Goal: Task Accomplishment & Management: Manage account settings

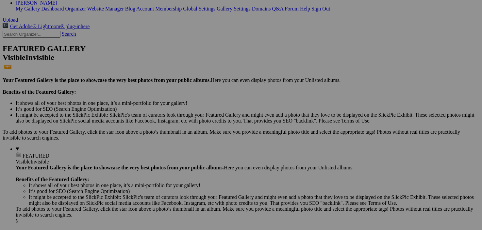
scroll to position [124, 0]
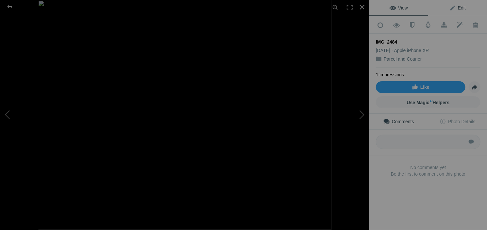
click at [458, 6] on span "Edit" at bounding box center [458, 7] width 16 height 5
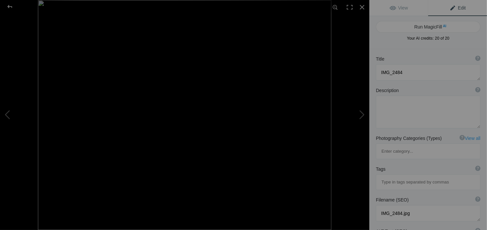
click at [415, 57] on div "Title ? Photo title is one of the highest used Search Engine ranking criteria a…" at bounding box center [428, 59] width 105 height 7
drag, startPoint x: 418, startPoint y: 72, endPoint x: 367, endPoint y: 81, distance: 52.1
click at [367, 80] on div "IMG_2484 View Edit Run MagicFill AI Your AI credits: 20 of 20 You have used all…" at bounding box center [243, 115] width 487 height 230
type textarea "GOBOLT"
click at [388, 115] on textarea at bounding box center [428, 111] width 105 height 33
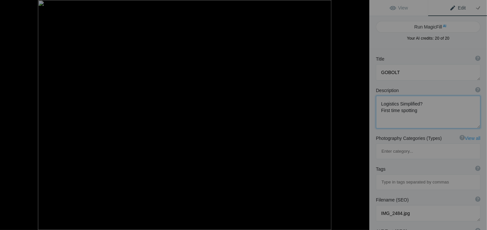
type textarea "Logistics Simplified? First time spotting."
click at [363, 114] on button at bounding box center [344, 115] width 49 height 83
type textarea "Canada Post Van 1830232"
type textarea "Canada_Post_Van.jpg"
click at [365, 113] on button at bounding box center [344, 115] width 49 height 83
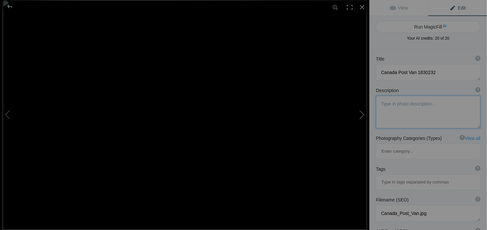
type textarea "ATS Dedicated - Parcel Courier"
type textarea "ATS_Dedicated_-_Parcel_Courier.jpg"
click at [364, 113] on button at bounding box center [344, 115] width 49 height 83
type textarea "Purolator Parcel Courier"
type textarea "Purolator_Parcel_Courier.jpg"
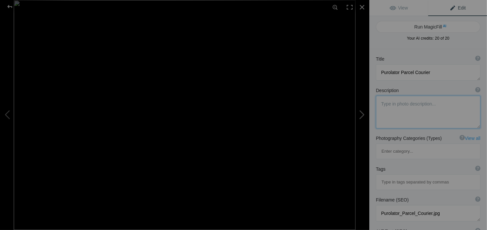
click at [364, 113] on button at bounding box center [344, 115] width 49 height 83
type textarea "Courier Arc"
type textarea "Courier_.jpg"
click at [364, 114] on button at bounding box center [344, 115] width 49 height 83
type textarea "FedEx Step Van"
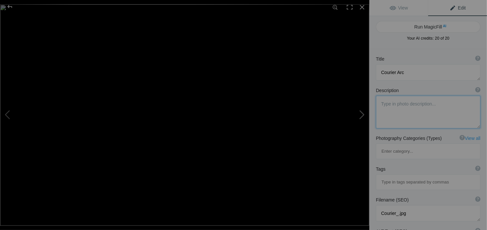
type textarea "FedEx_Step_Van.jpg"
click at [364, 114] on button at bounding box center [344, 115] width 49 height 83
type textarea "Canada Post 12-18-24"
type textarea "One day after being forced to return to work after a five-week strike Canada Po…"
type textarea "Canada_Post_12-18-24.jpg"
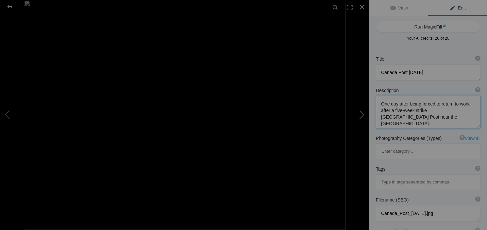
click at [364, 114] on button at bounding box center [344, 115] width 49 height 83
type textarea "UPS straight"
type textarea "UPS_straight.jpg"
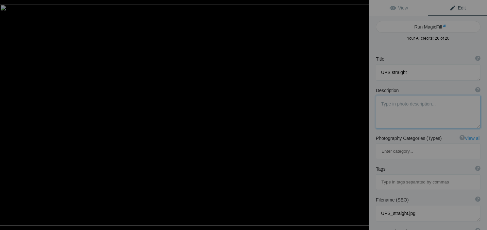
click at [364, 115] on button at bounding box center [344, 115] width 49 height 83
type textarea "FedEx Ground Hino 05-02-25"
type textarea "FedEx_Ground_Hino_05-02-25.jpg"
click at [363, 117] on button at bounding box center [344, 115] width 49 height 83
type textarea "GOBOLT"
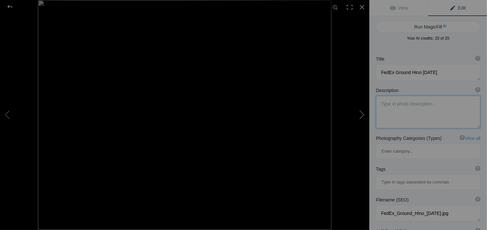
type textarea "Logistics Simplified? First time spotting."
type textarea "IMG_2484.jpg"
click at [363, 11] on div at bounding box center [362, 7] width 14 height 14
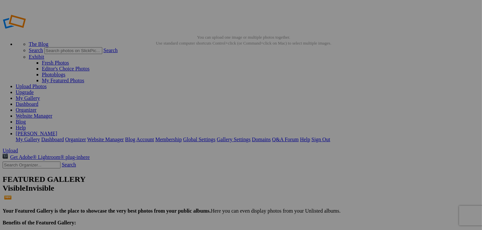
type textarea "Logistics Simplified? First time spotting."
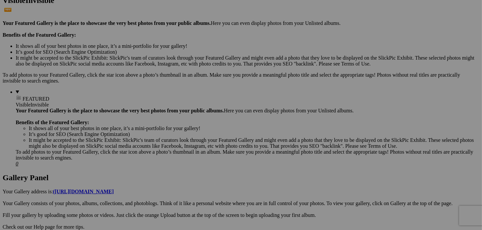
scroll to position [187, 0]
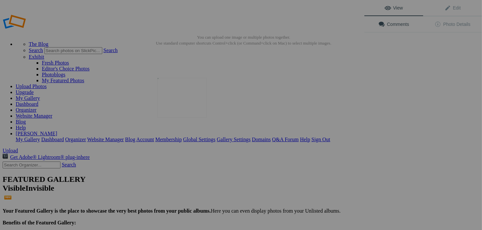
click at [166, 114] on img at bounding box center [182, 98] width 49 height 40
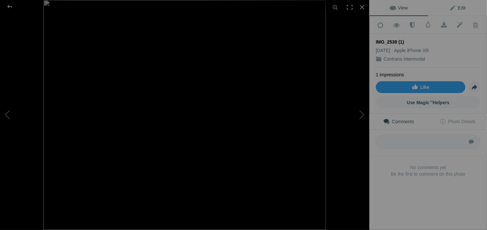
click at [459, 9] on span "Edit" at bounding box center [458, 7] width 16 height 5
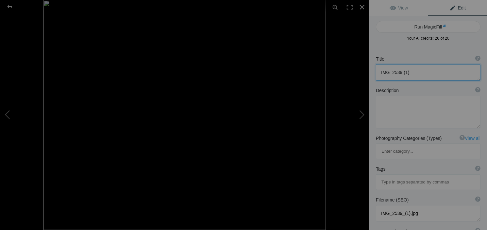
drag, startPoint x: 426, startPoint y: 72, endPoint x: 370, endPoint y: 79, distance: 56.1
click at [370, 79] on div "Title ? Photo title is one of the highest used Search Engine ranking criteria a…" at bounding box center [429, 67] width 118 height 31
type textarea "Freightliner Deadhead"
click at [393, 110] on textarea at bounding box center [428, 111] width 105 height 33
click at [292, 39] on div "IMG_2539 (1)" at bounding box center [185, 115] width 370 height 230
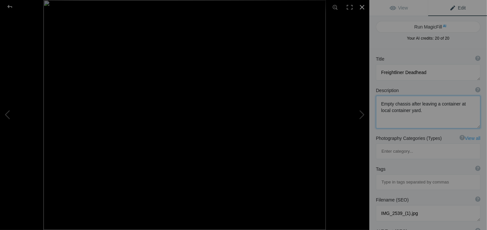
click at [364, 5] on div at bounding box center [362, 7] width 14 height 14
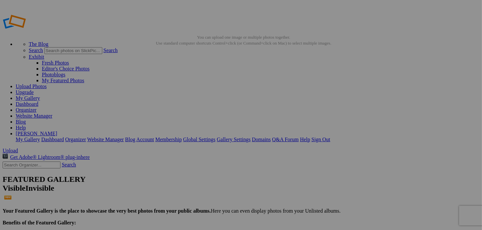
type textarea "Empty chassis after leaving a container at local container yard."
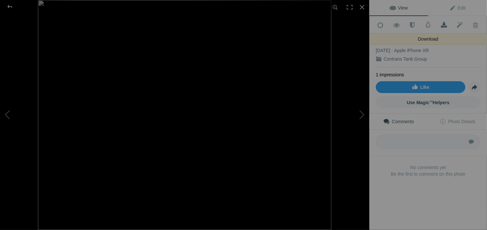
click at [444, 23] on span at bounding box center [444, 25] width 16 height 7
